Goal: Task Accomplishment & Management: Manage account settings

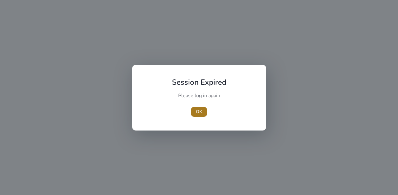
click at [199, 113] on span "OK" at bounding box center [199, 111] width 6 height 7
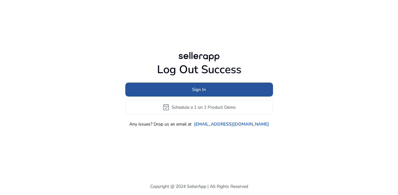
click at [176, 92] on span at bounding box center [199, 89] width 148 height 15
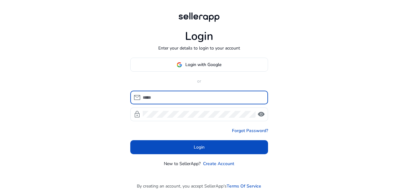
type input "**********"
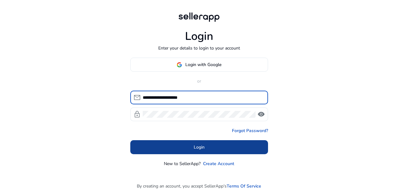
click at [186, 143] on span at bounding box center [199, 147] width 138 height 15
